Goal: Find specific page/section: Find specific page/section

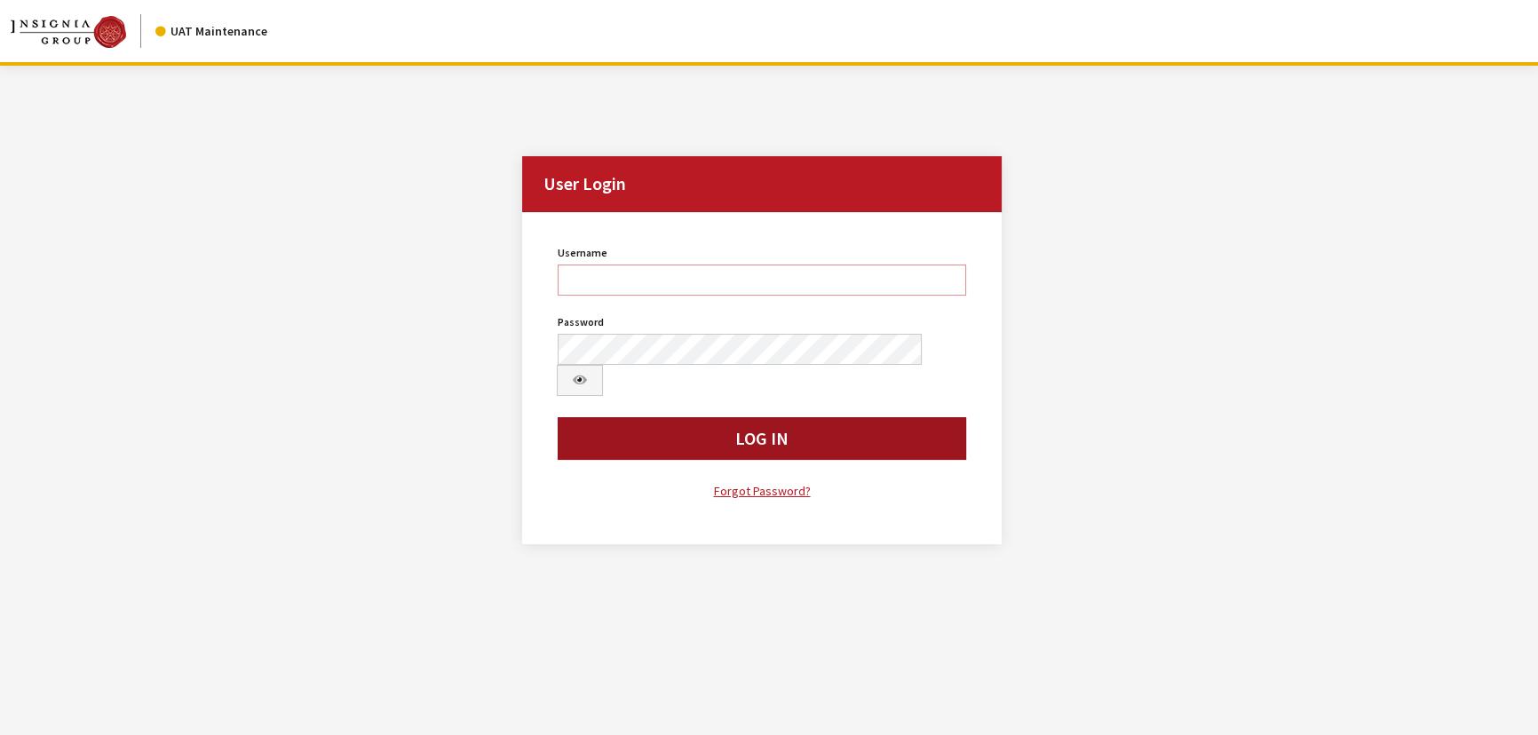
type input "Kcallahan"
click at [639, 417] on button "Log In" at bounding box center [762, 438] width 408 height 43
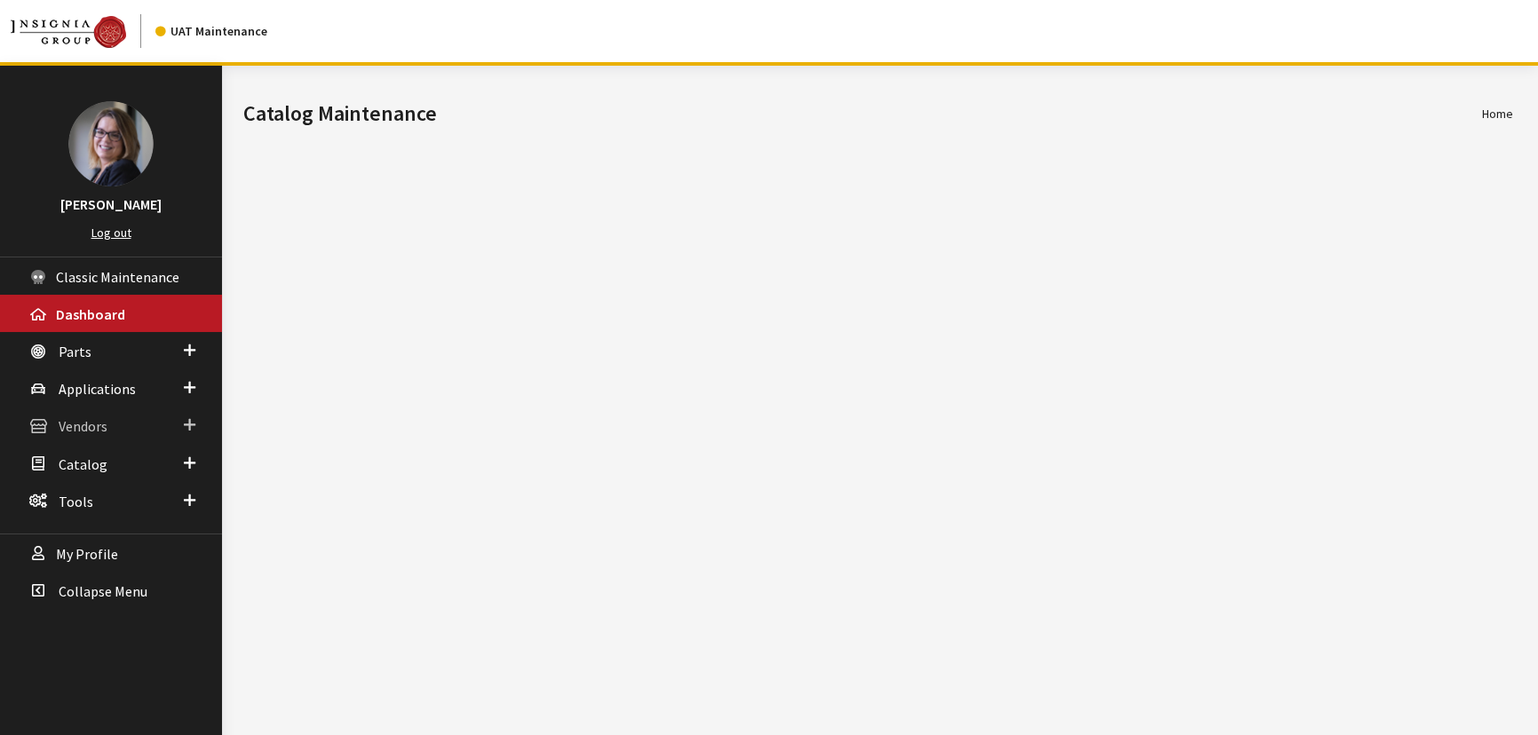
click at [193, 423] on span at bounding box center [190, 425] width 12 height 23
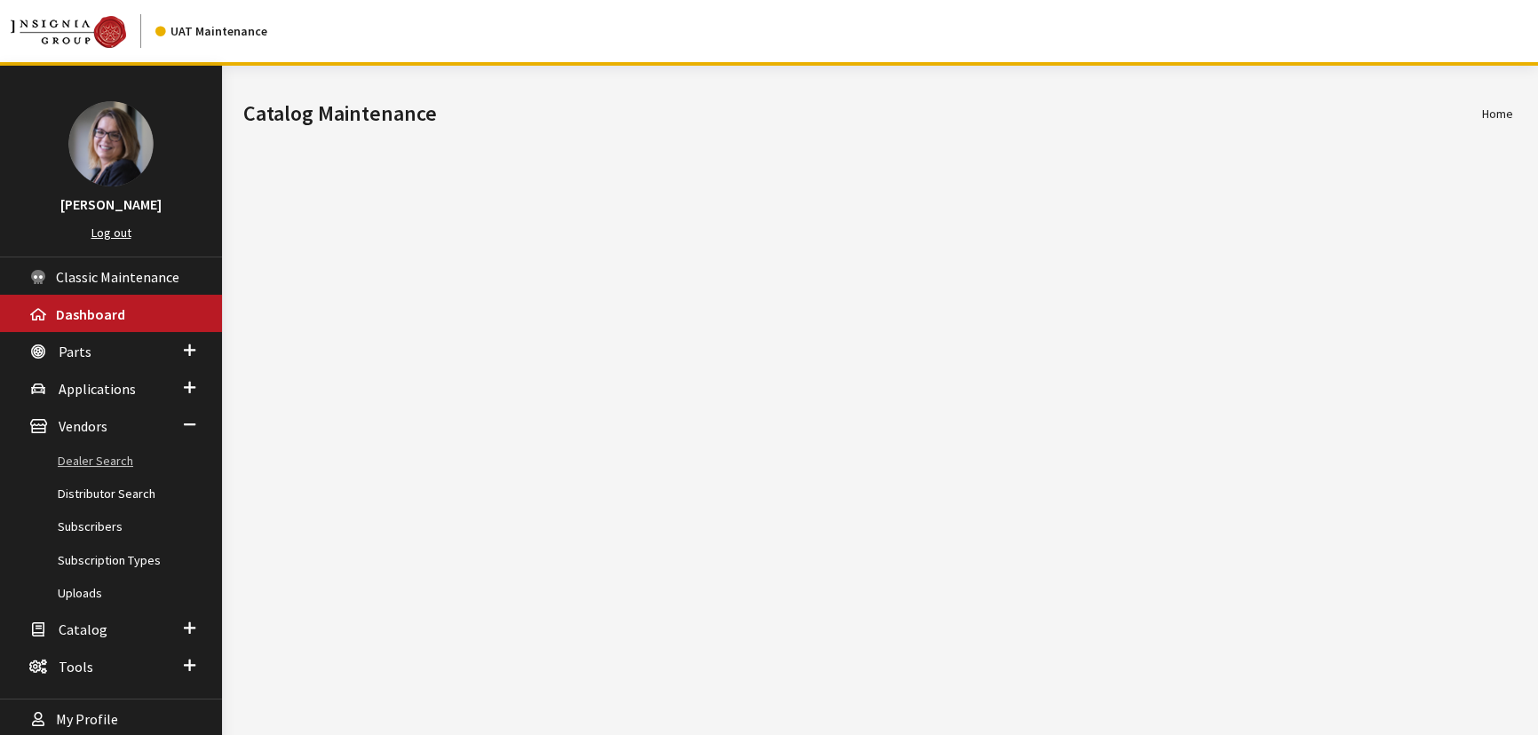
click at [106, 462] on link "Dealer Search" at bounding box center [111, 461] width 222 height 33
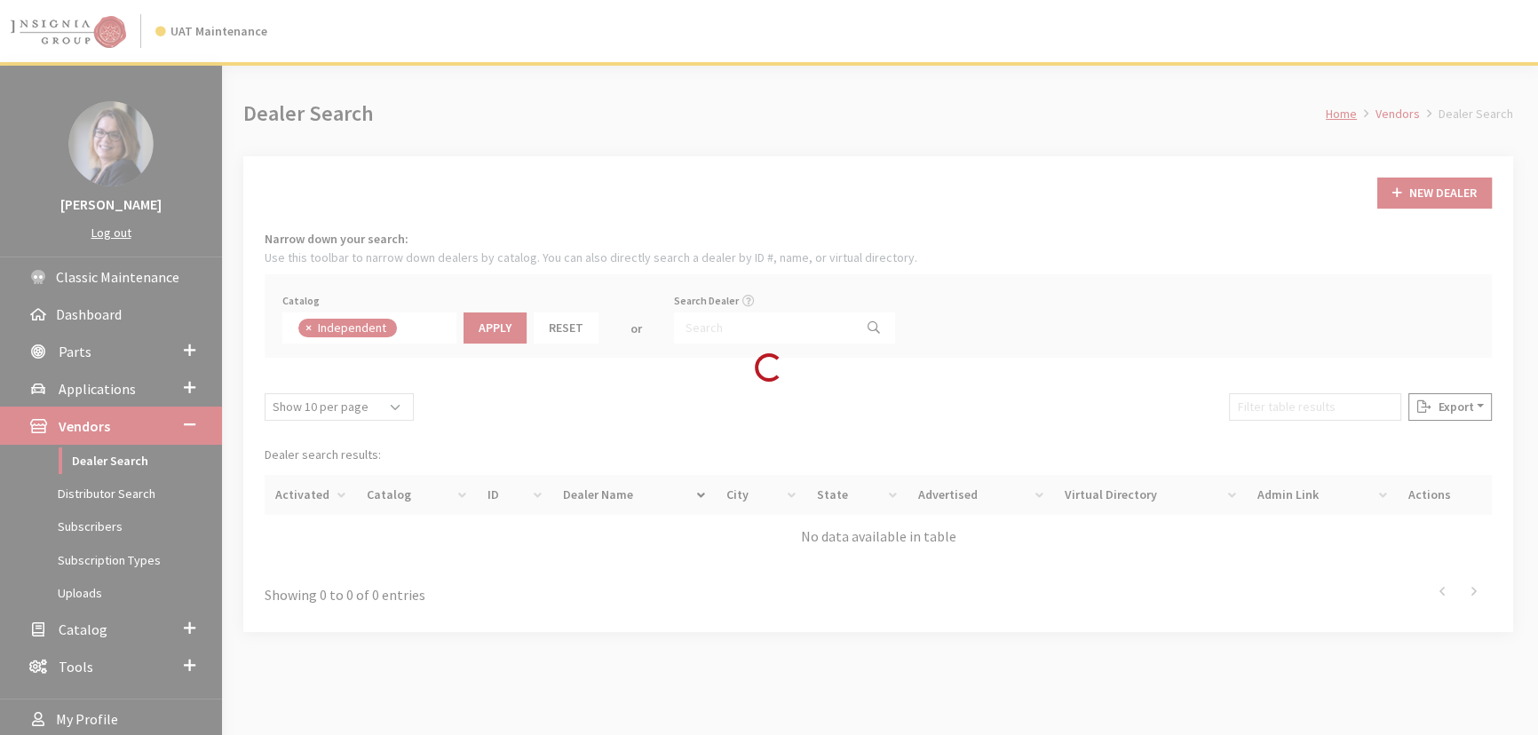
scroll to position [124, 0]
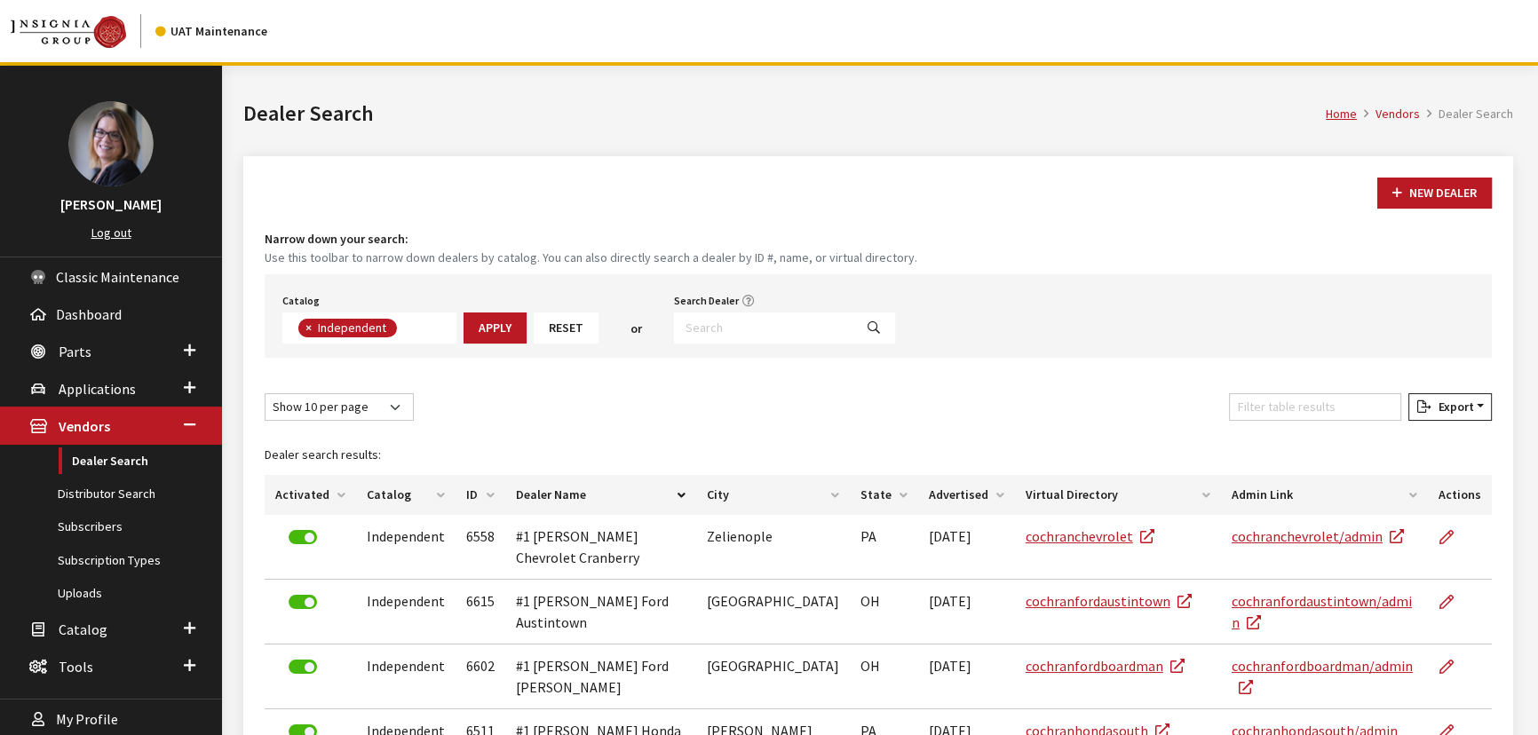
click at [308, 328] on span "×" at bounding box center [308, 328] width 6 height 16
select select
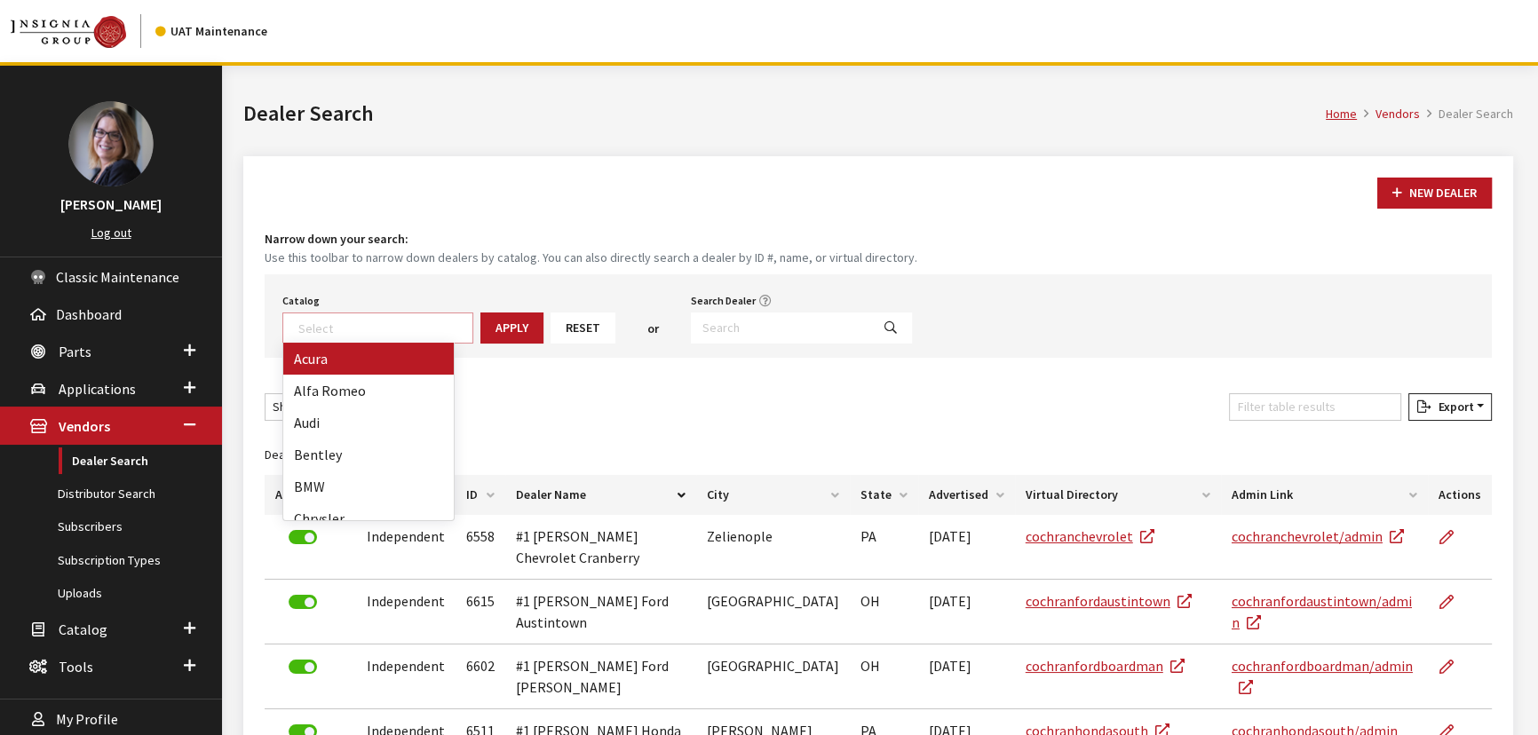
scroll to position [178, 0]
type textarea "ki"
select select "18"
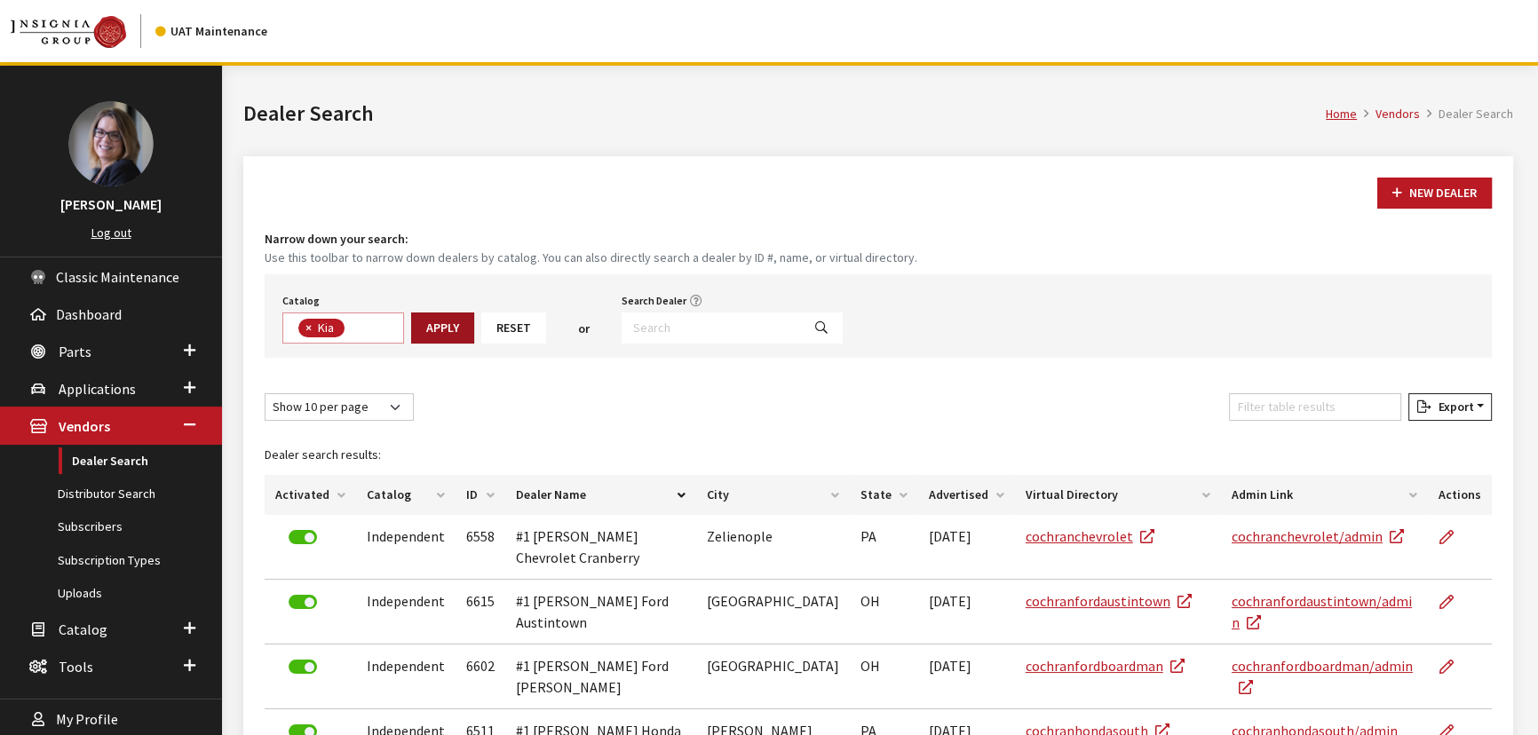
click at [446, 332] on button "Apply" at bounding box center [442, 328] width 63 height 31
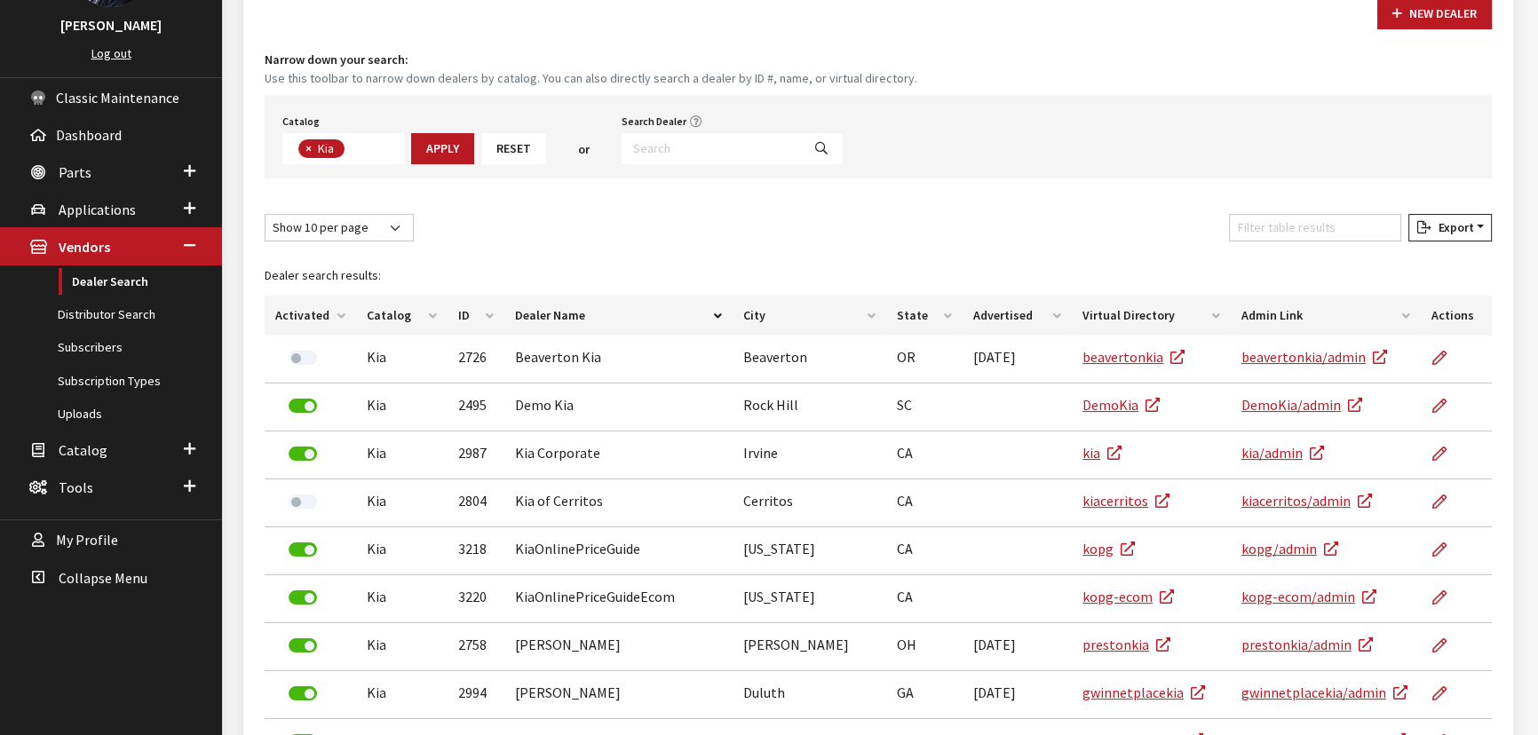
scroll to position [170, 0]
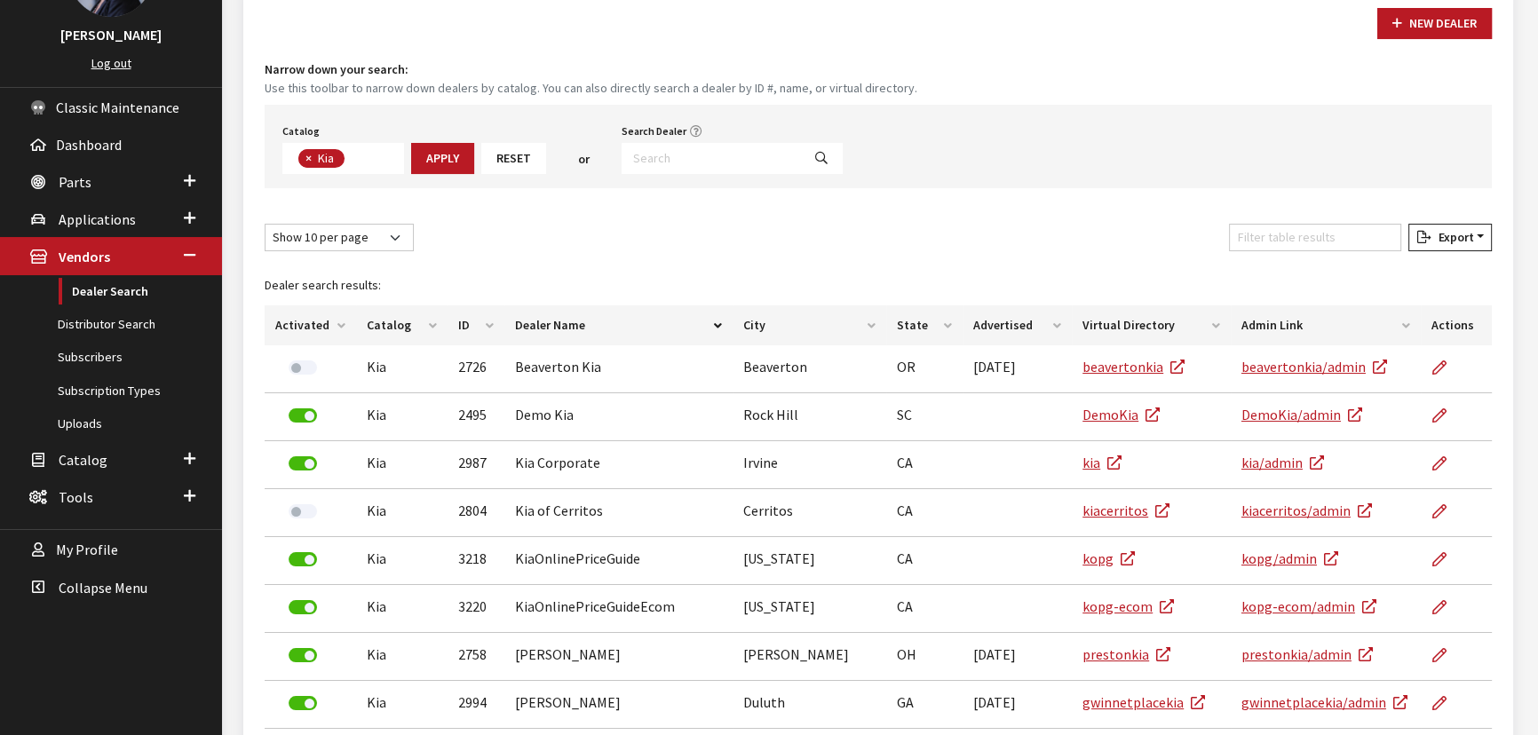
click at [305, 158] on span "×" at bounding box center [308, 158] width 6 height 16
select select
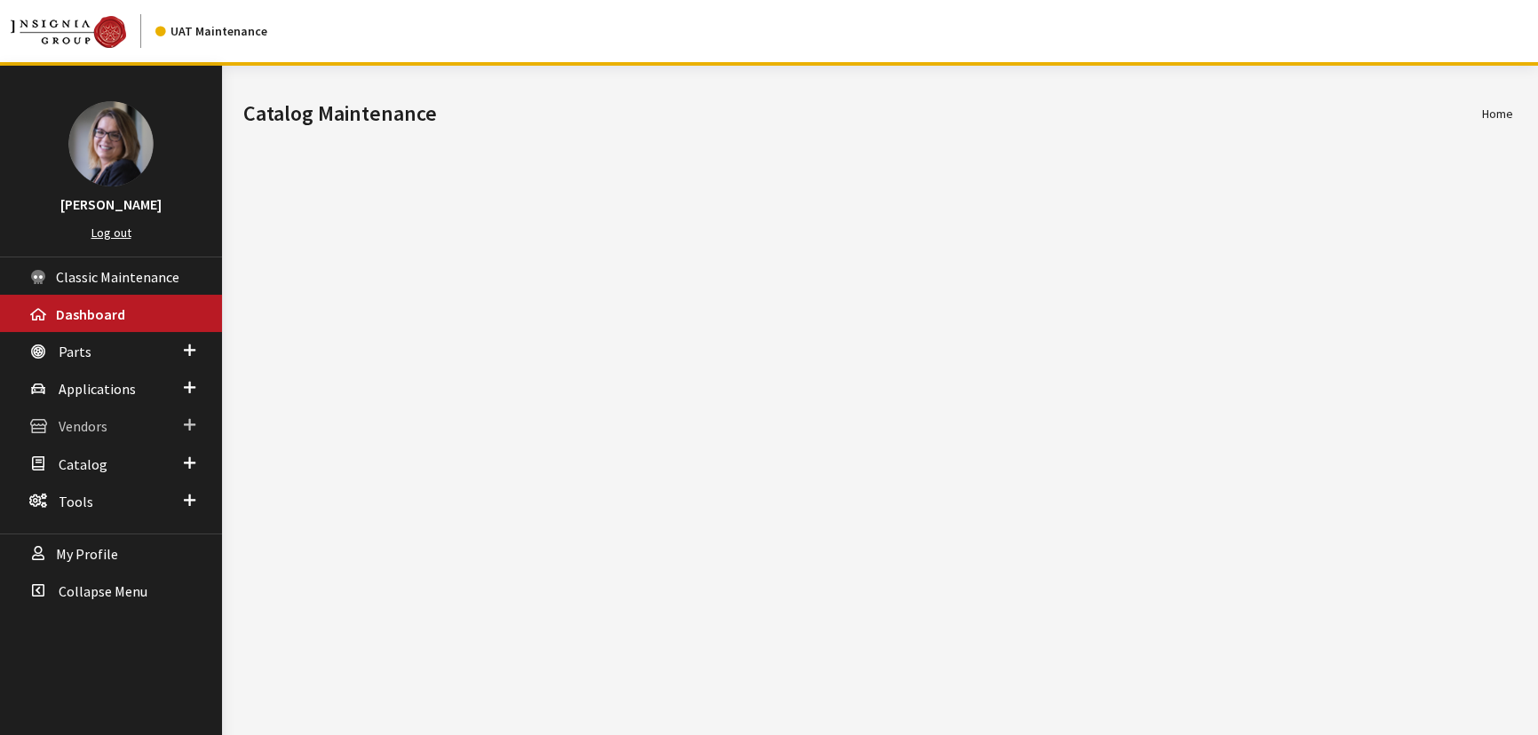
click at [187, 408] on link "Vendors" at bounding box center [111, 425] width 222 height 37
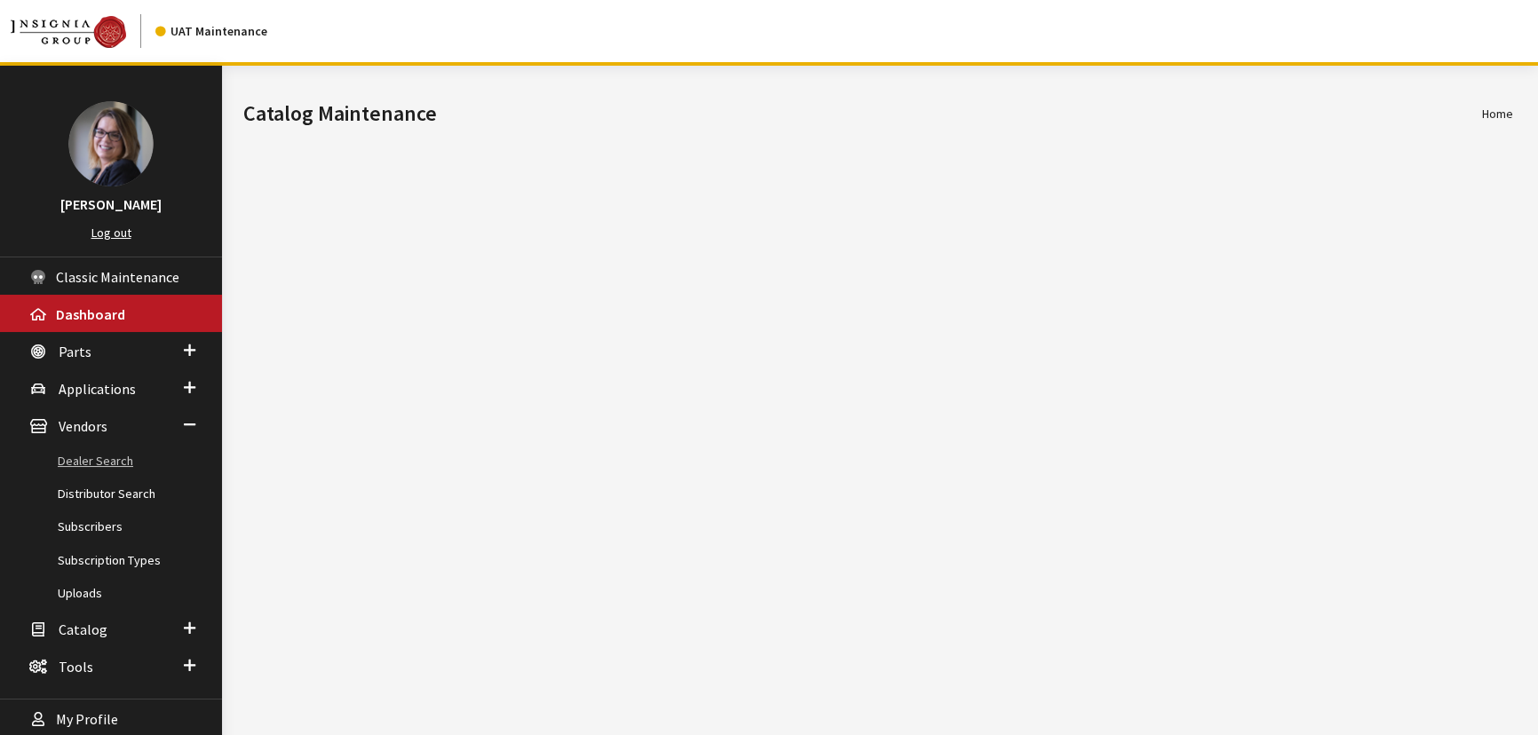
click at [97, 466] on link "Dealer Search" at bounding box center [111, 461] width 222 height 33
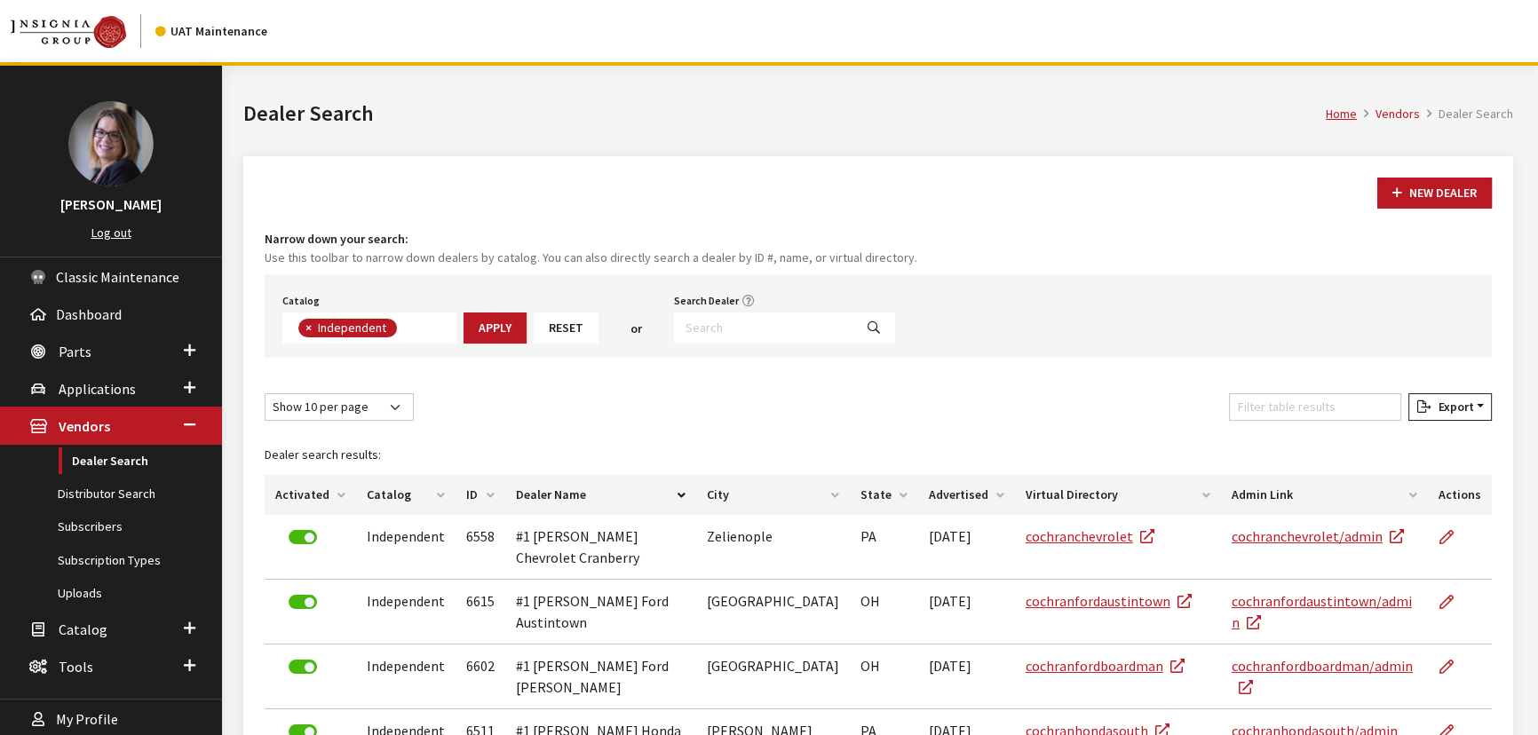
scroll to position [124, 0]
click at [740, 328] on input "Search Dealer" at bounding box center [763, 328] width 179 height 31
type input "kia"
select select
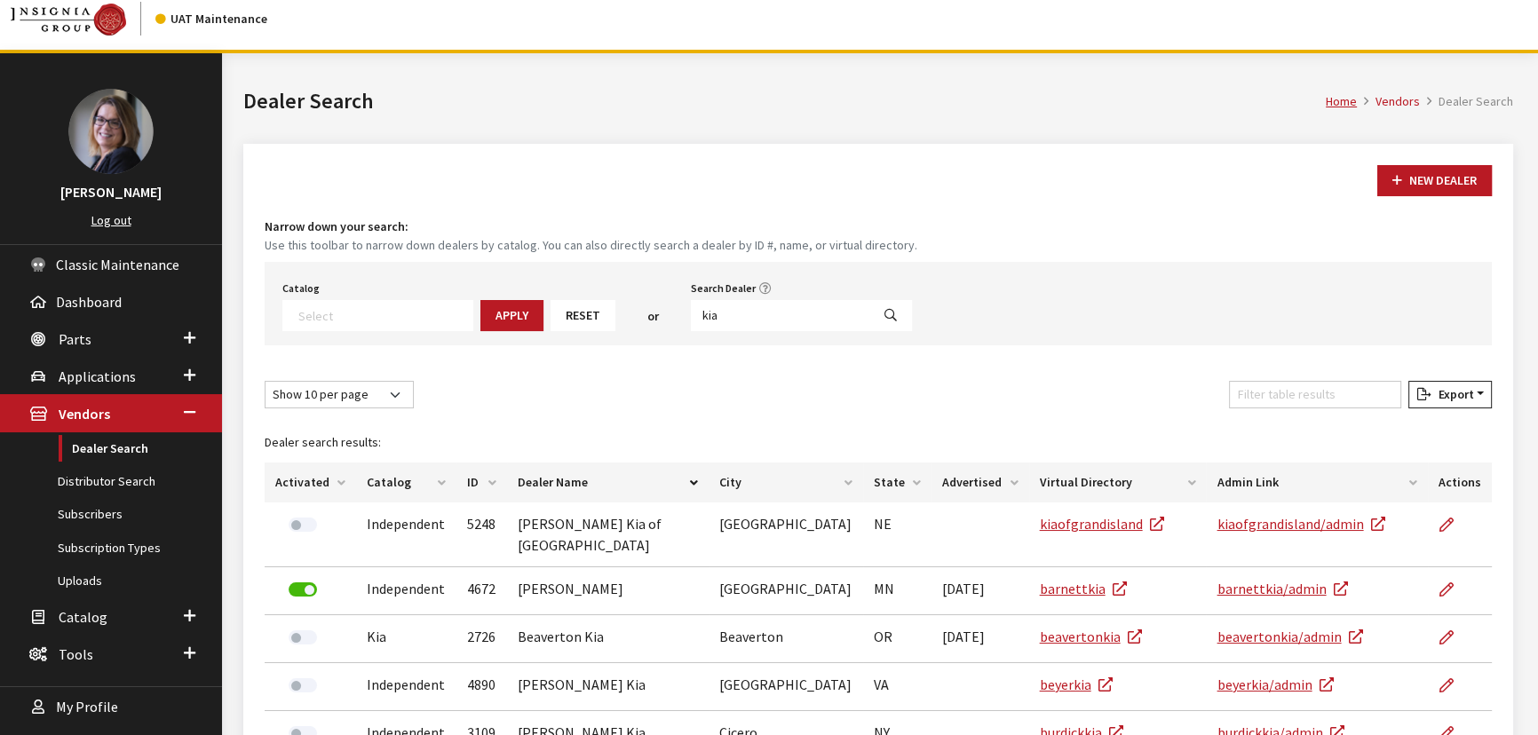
scroll to position [0, 0]
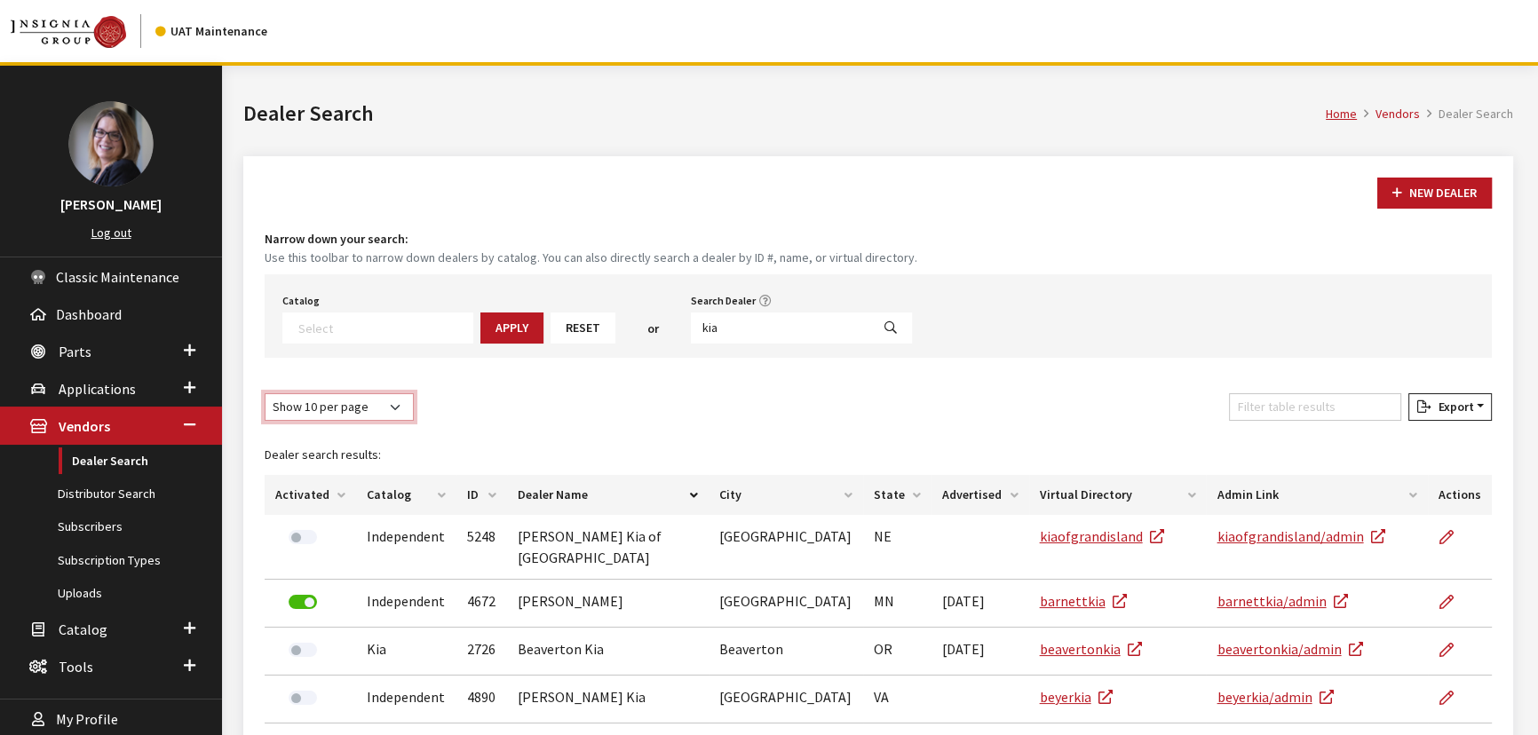
click at [381, 411] on select "Show 10 per page Show 25 per page Show 50 per page Show 100 per page Show 1000 …" at bounding box center [339, 407] width 149 height 28
select select "1000"
click at [265, 393] on select "Show 10 per page Show 25 per page Show 50 per page Show 100 per page Show 1000 …" at bounding box center [339, 407] width 149 height 28
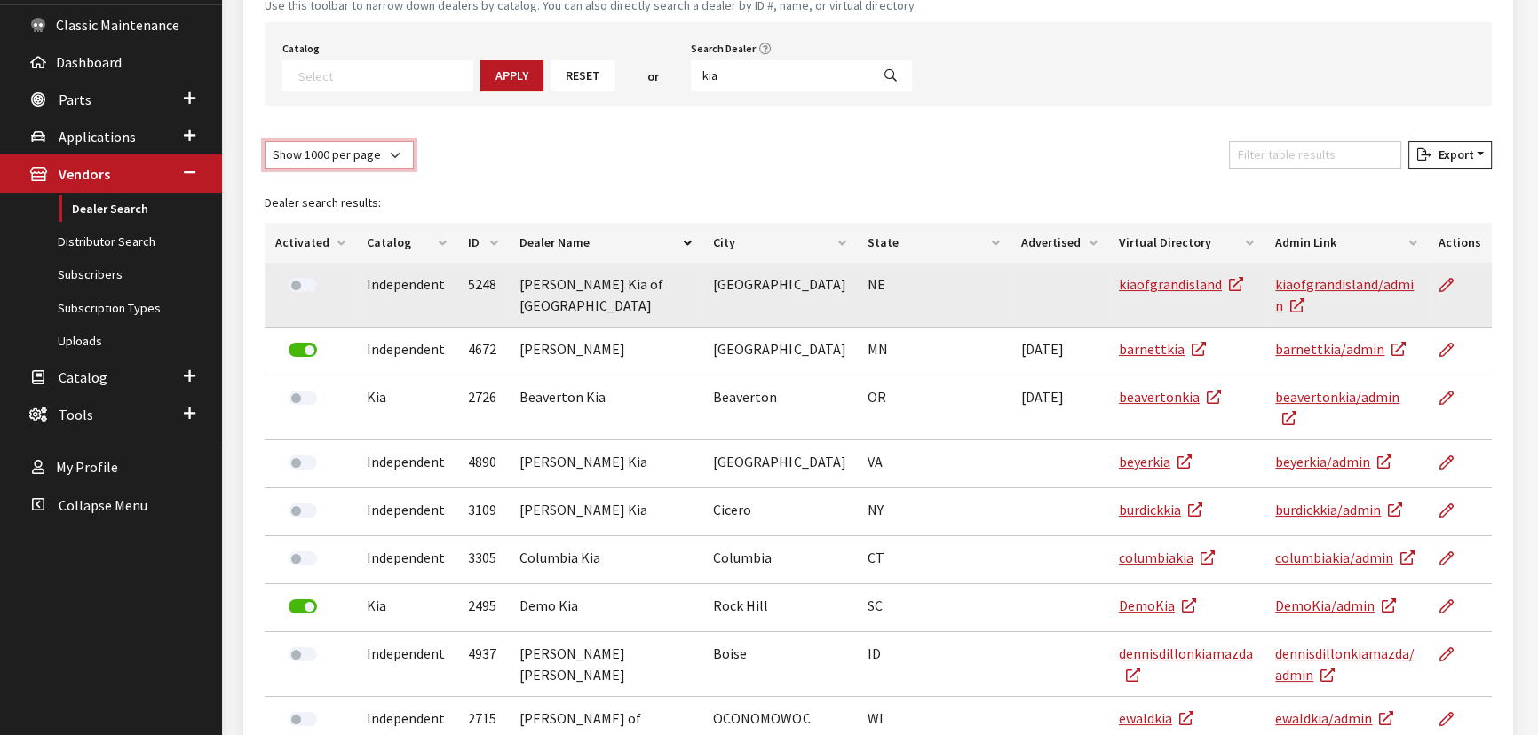
scroll to position [322, 0]
